Goal: Navigation & Orientation: Find specific page/section

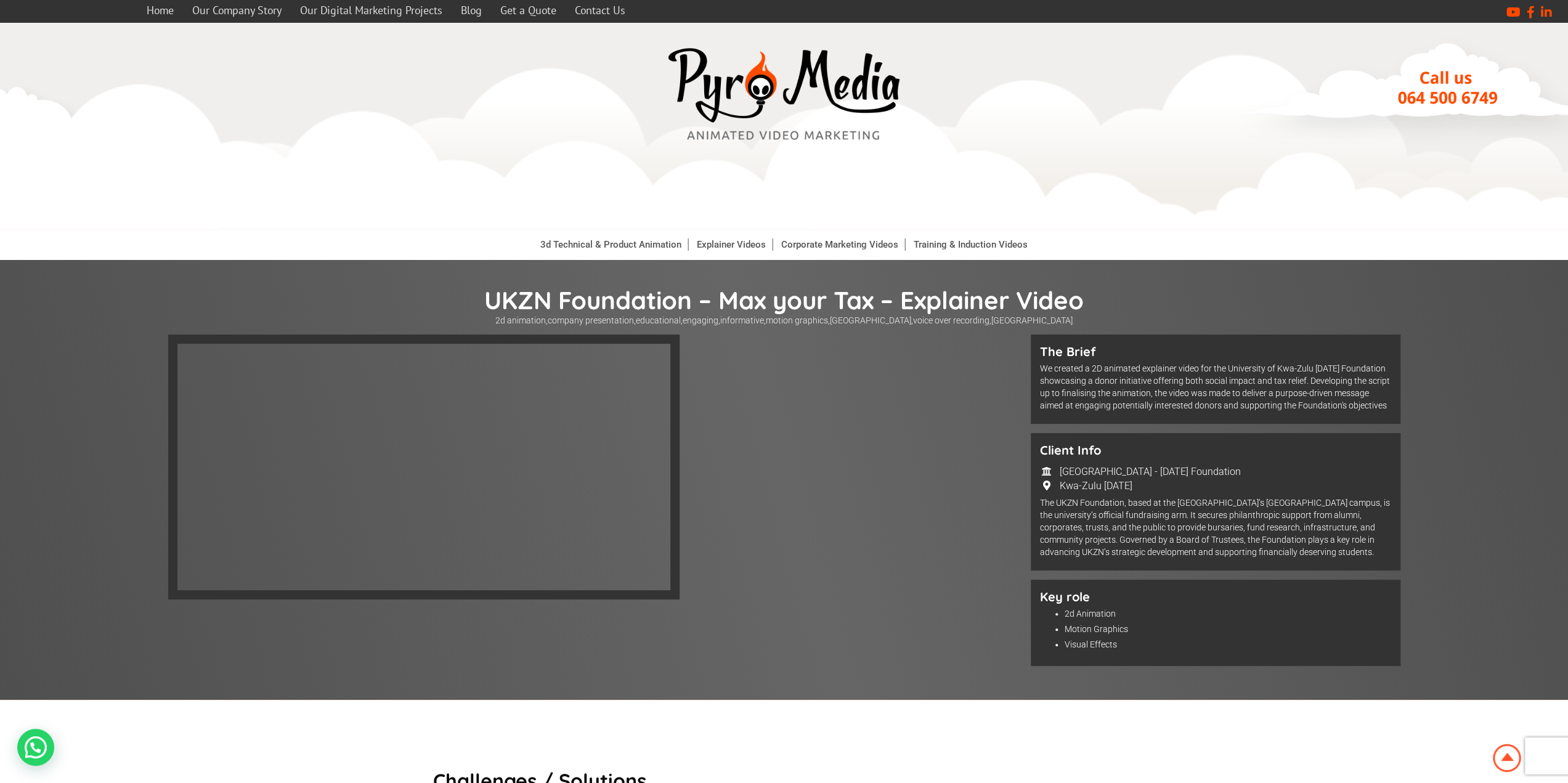
click at [727, 344] on div at bounding box center [595, 473] width 854 height 277
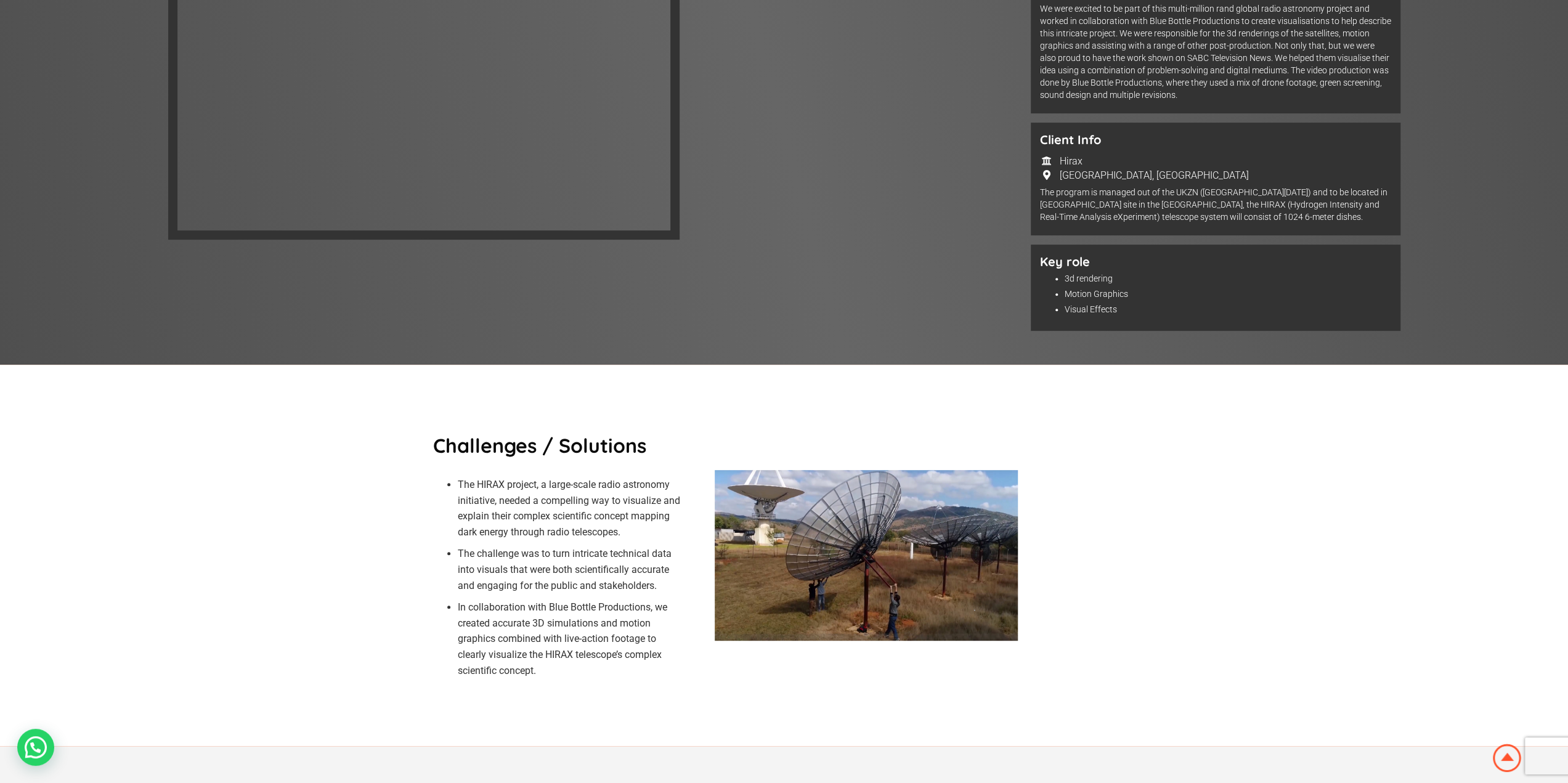
scroll to position [185, 0]
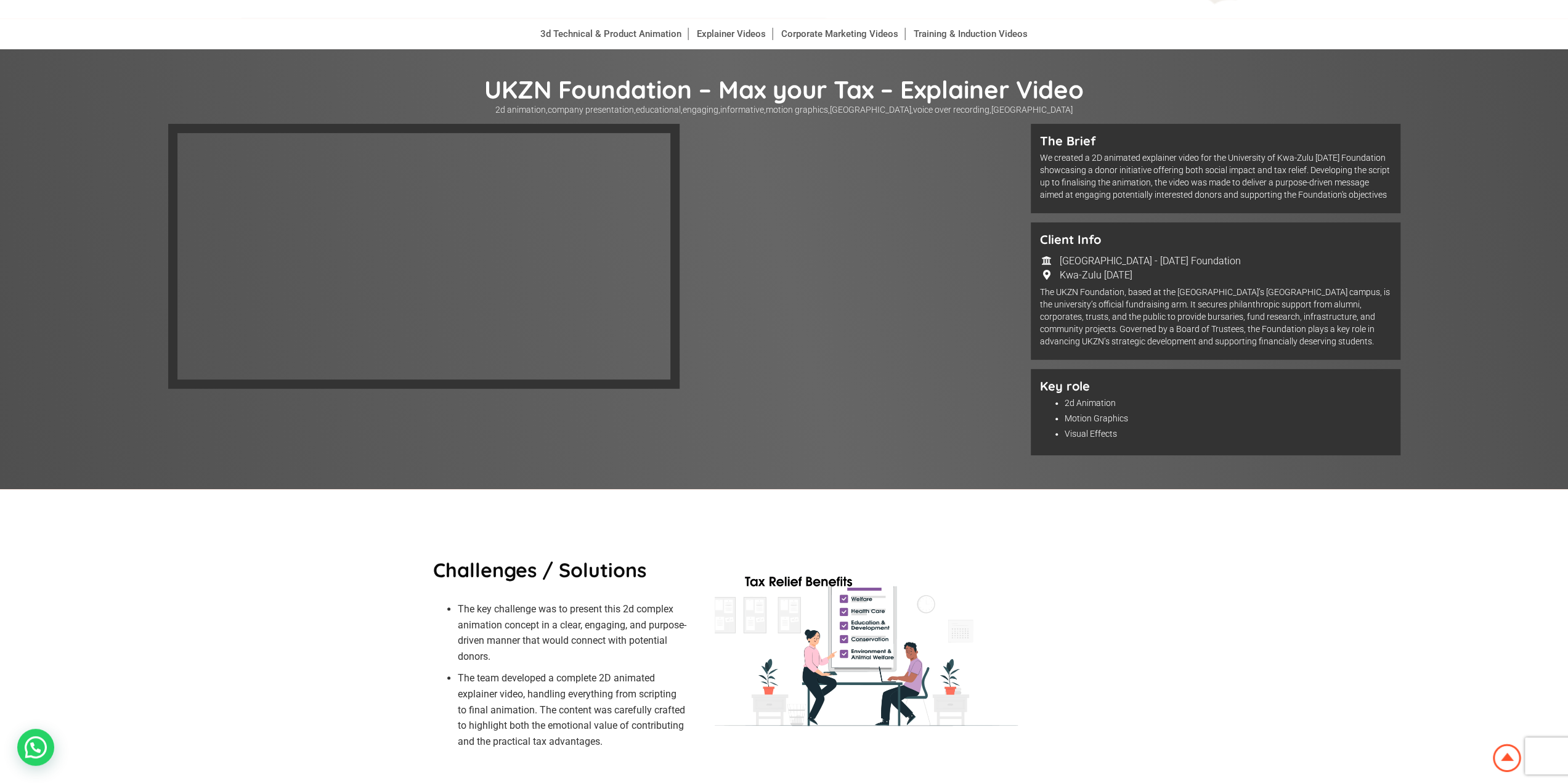
scroll to position [185, 0]
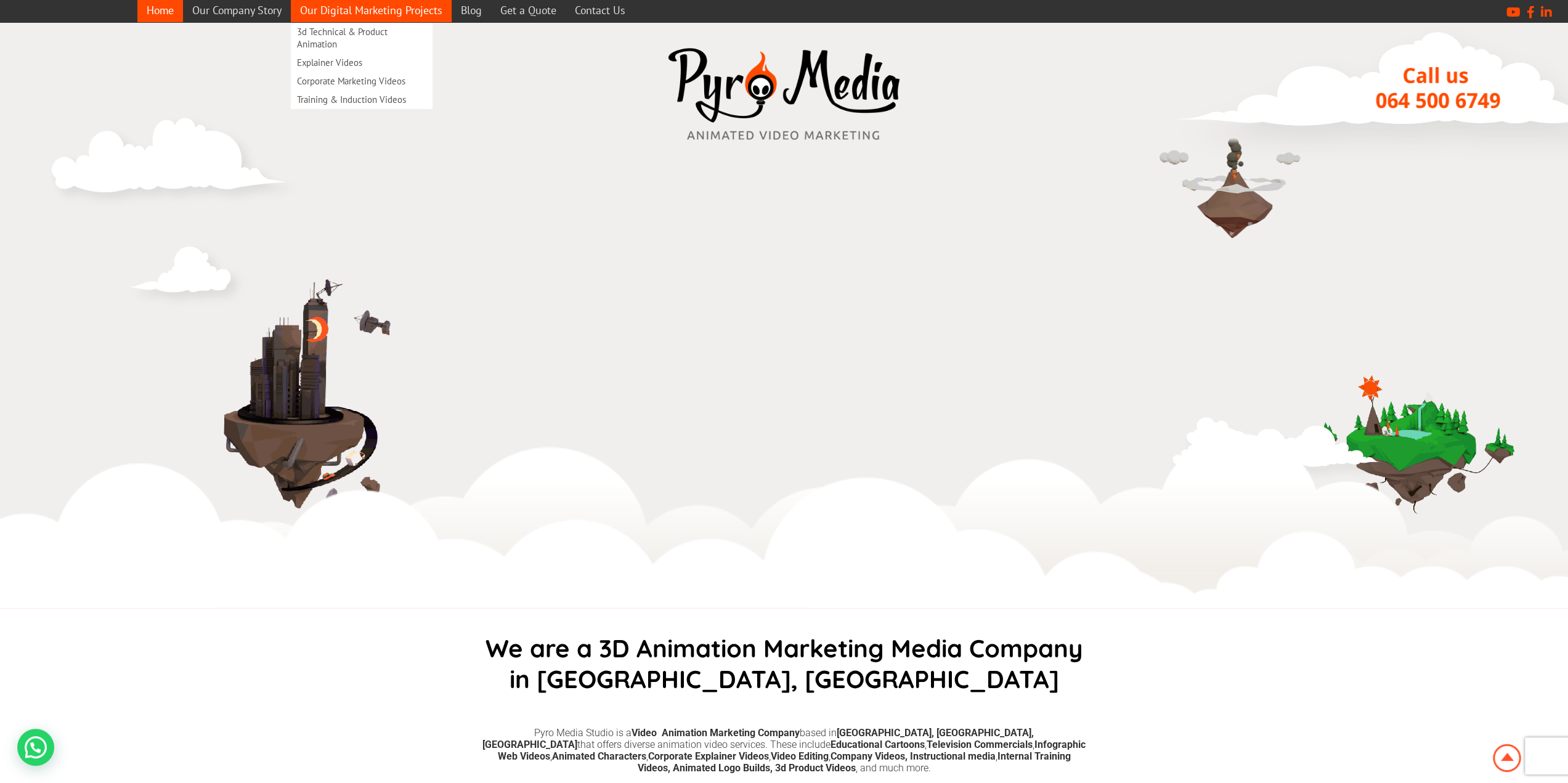
click at [402, 9] on link "Our Digital Marketing Projects" at bounding box center [371, 10] width 161 height 24
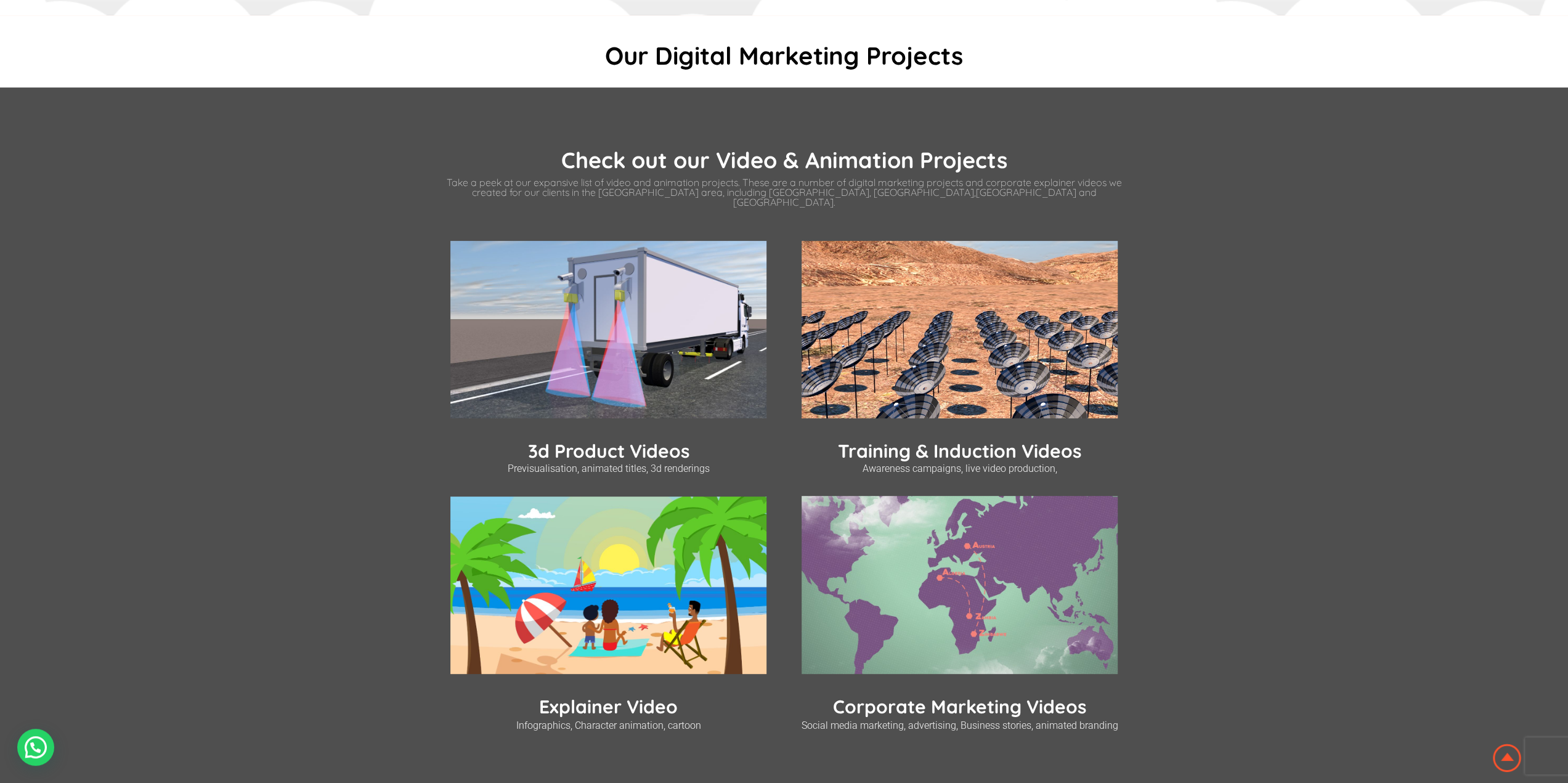
scroll to position [112, 0]
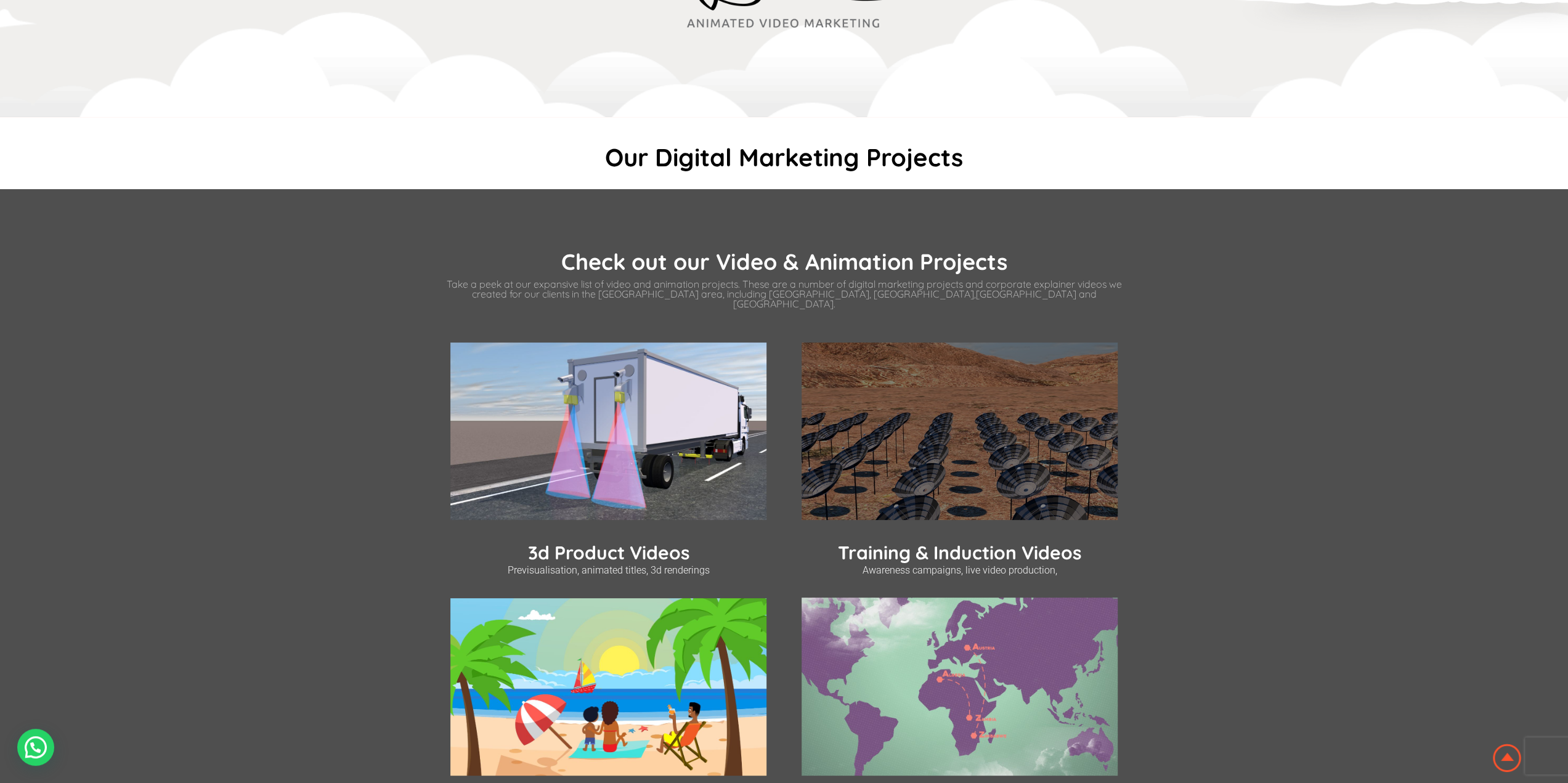
click at [1050, 481] on img at bounding box center [959, 432] width 316 height 178
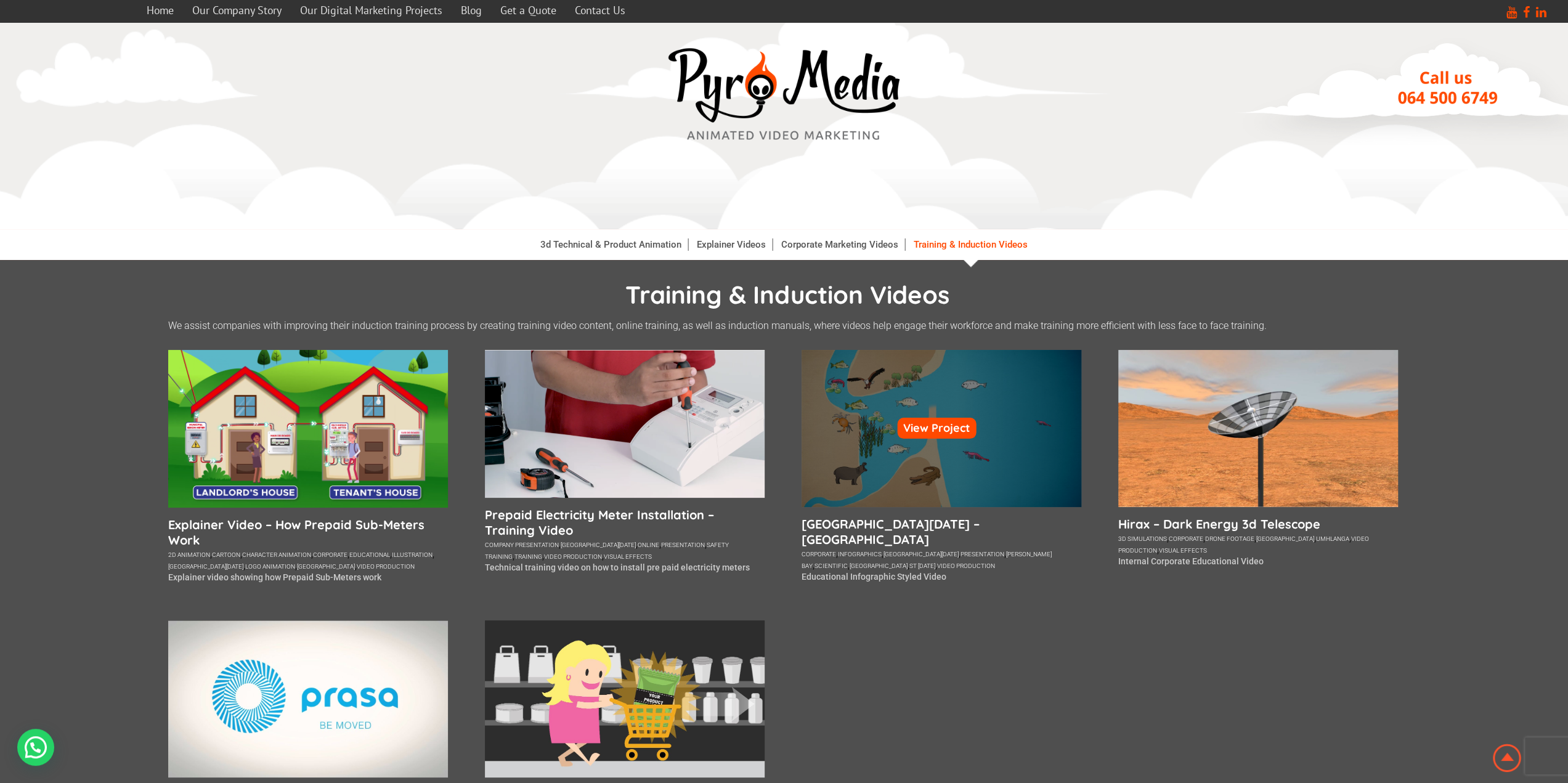
scroll to position [123, 0]
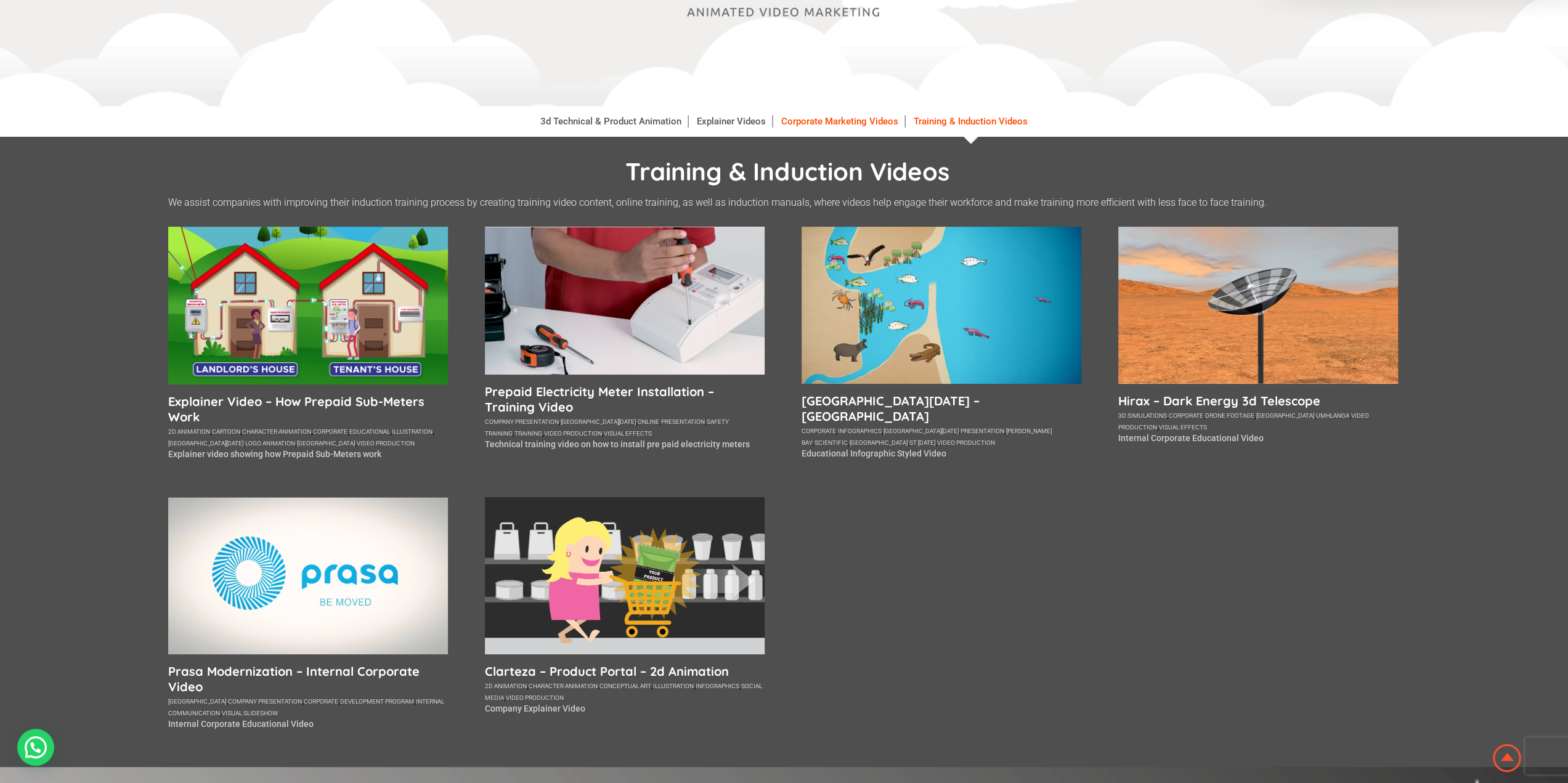
click at [857, 121] on link "Corporate Marketing Videos" at bounding box center [840, 121] width 130 height 12
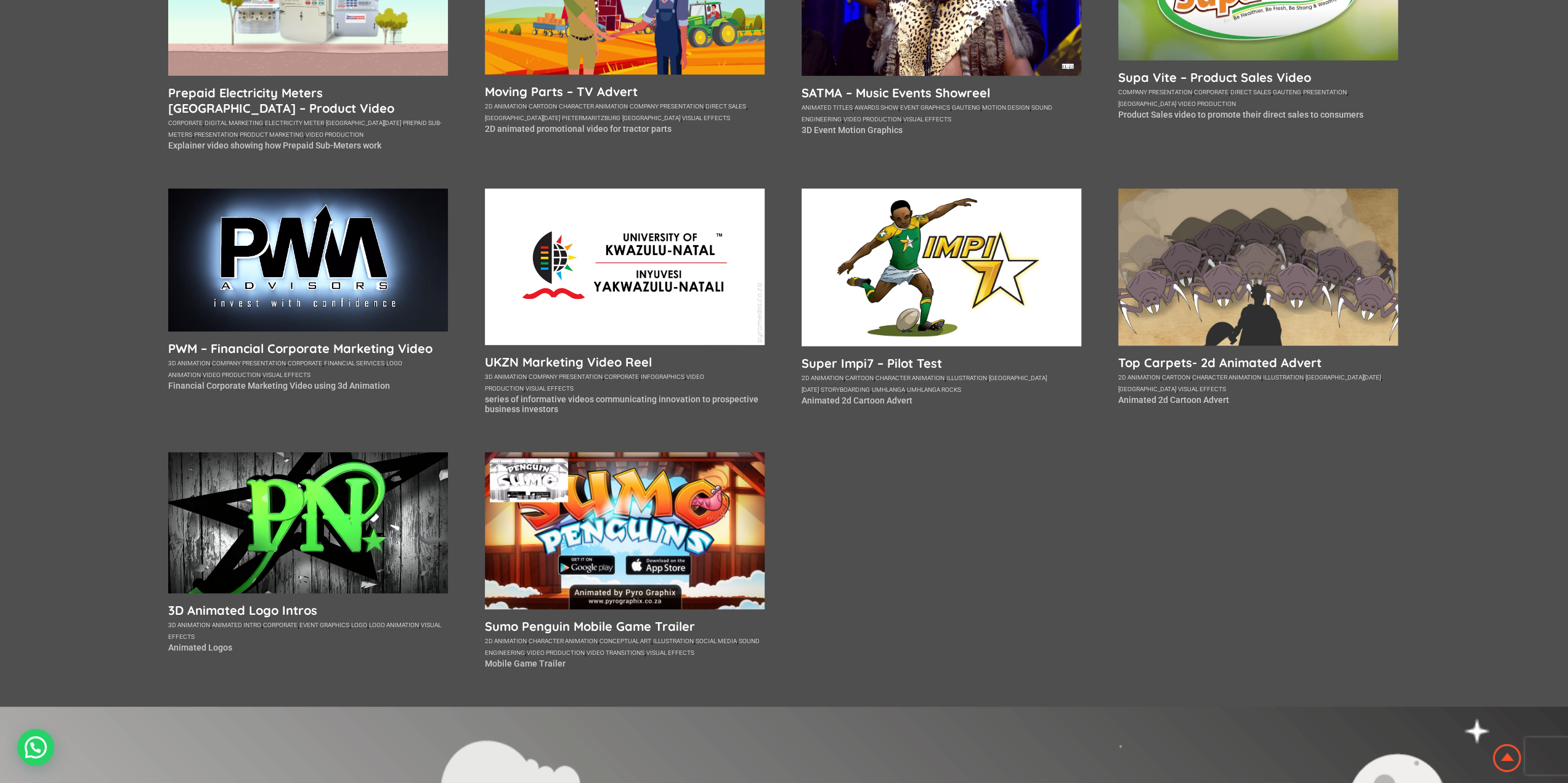
scroll to position [185, 0]
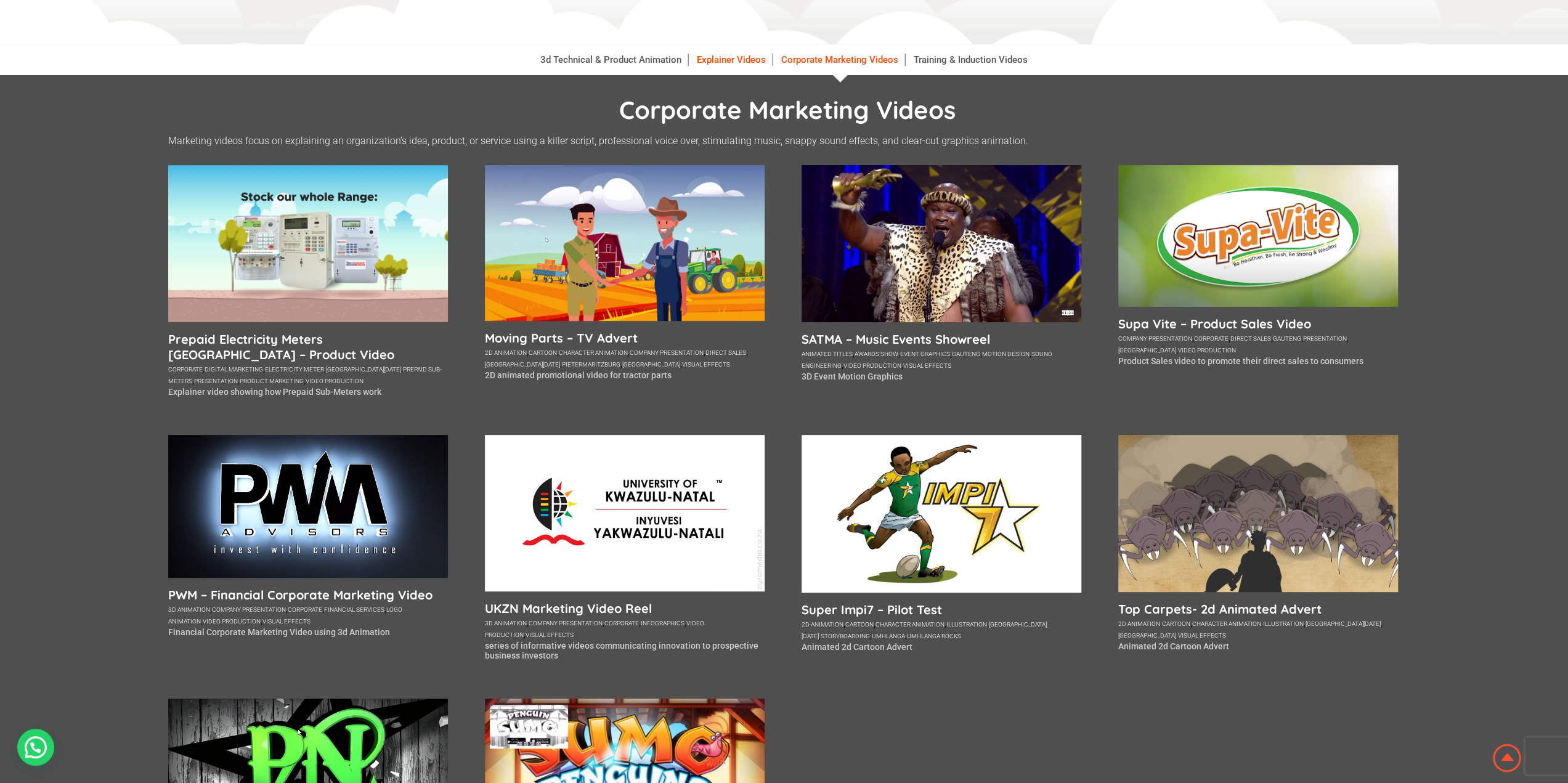
click at [720, 65] on link "Explainer Videos" at bounding box center [732, 60] width 82 height 12
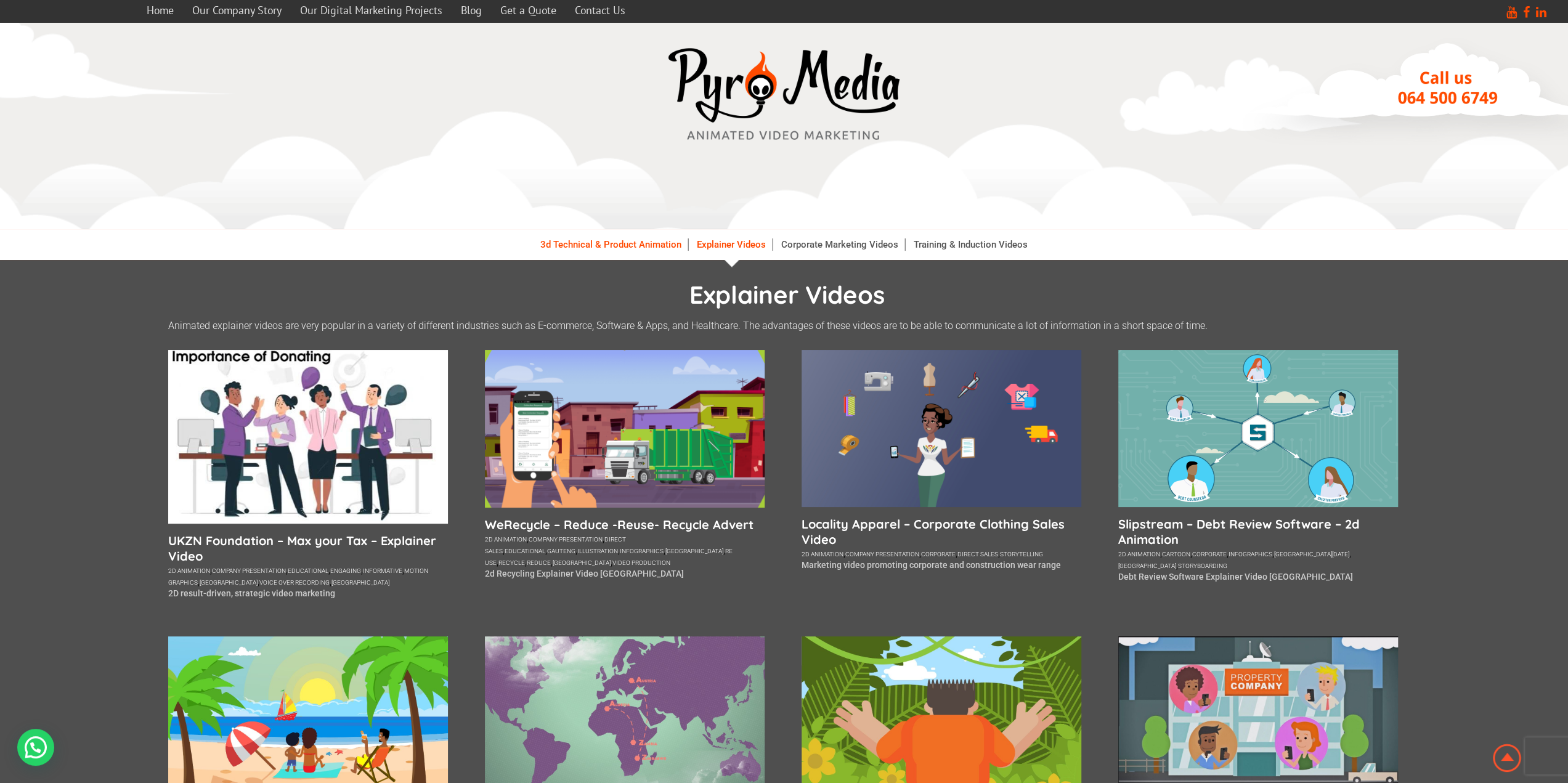
click at [634, 247] on link "3d Technical & Product Animation" at bounding box center [611, 244] width 154 height 12
